Goal: Task Accomplishment & Management: Manage account settings

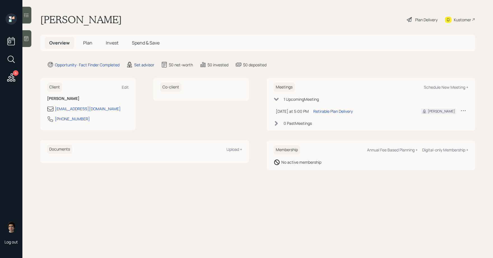
click at [139, 65] on div "Set advisor" at bounding box center [144, 65] width 20 height 6
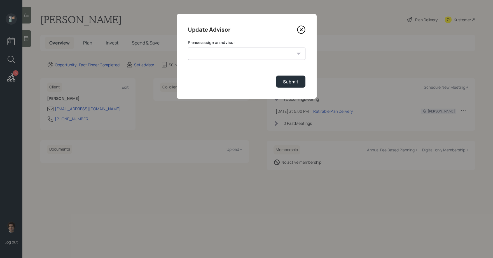
click at [210, 39] on div "Update Advisor Please assign an advisor Michael Russo Jonah Coleman Tyler End T…" at bounding box center [247, 56] width 140 height 85
click at [210, 52] on select "Michael Russo Jonah Coleman Tyler End Treva Nostdahl Eric Schwartz Sami Boghos …" at bounding box center [247, 54] width 118 height 12
select select "59554aeb-d739-4552-90b9-0d27d70b4bf7"
click at [188, 48] on select "Michael Russo Jonah Coleman Tyler End Treva Nostdahl Eric Schwartz Sami Boghos …" at bounding box center [247, 54] width 118 height 12
click at [295, 73] on form "Please assign an advisor Michael Russo Jonah Coleman Tyler End Treva Nostdahl E…" at bounding box center [247, 64] width 118 height 48
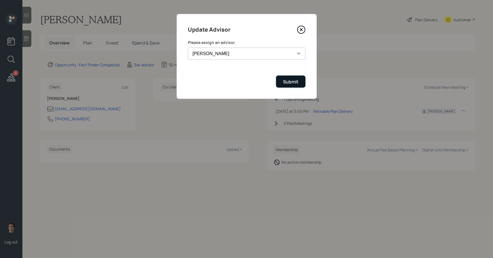
click at [295, 79] on div "Submit" at bounding box center [290, 82] width 15 height 6
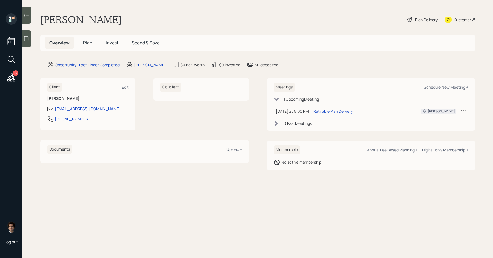
click at [14, 74] on div "6" at bounding box center [16, 73] width 6 height 6
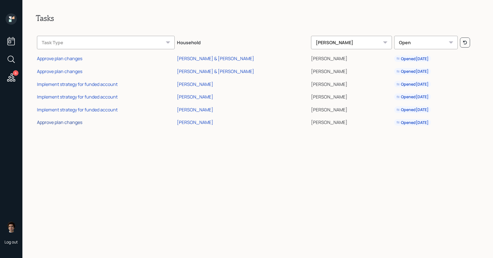
click at [69, 120] on div "Approve plan changes" at bounding box center [59, 122] width 45 height 6
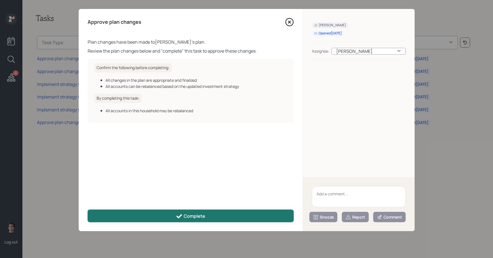
click at [216, 212] on button "Complete" at bounding box center [191, 216] width 206 height 13
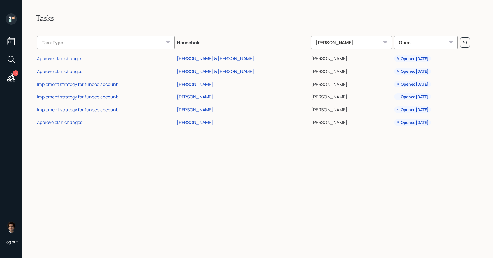
click at [10, 22] on icon at bounding box center [10, 20] width 3 height 3
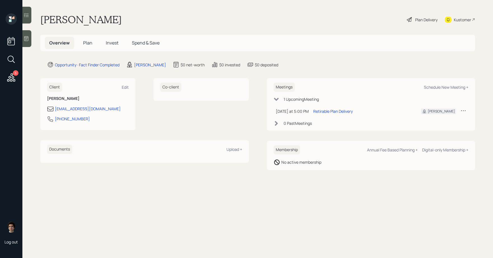
click at [90, 42] on span "Plan" at bounding box center [87, 43] width 9 height 6
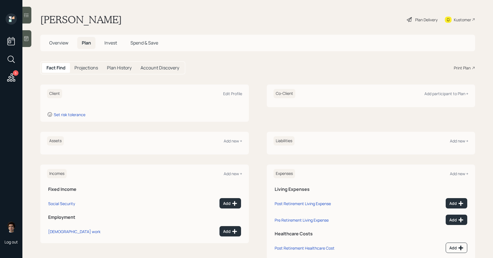
click at [23, 33] on div at bounding box center [26, 38] width 9 height 17
